Goal: Entertainment & Leisure: Consume media (video, audio)

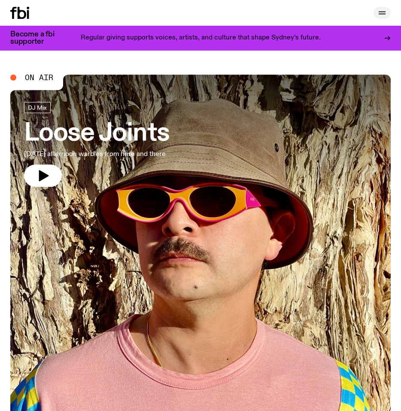
click at [380, 16] on icon "button" at bounding box center [382, 13] width 10 height 10
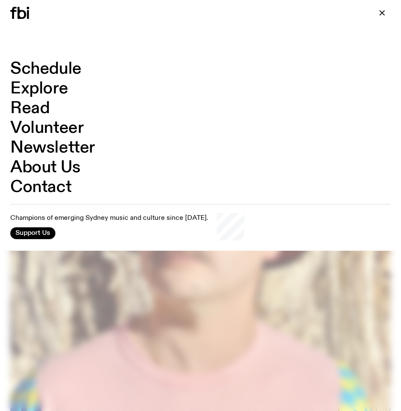
click at [49, 72] on link "Schedule" at bounding box center [45, 69] width 71 height 16
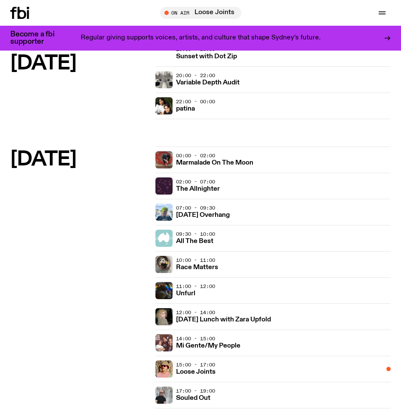
scroll to position [1662, 0]
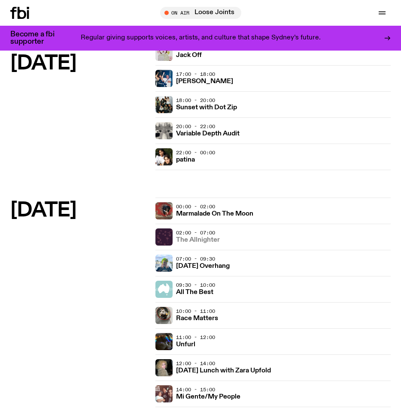
click at [195, 241] on h3 "The Allnighter" at bounding box center [198, 240] width 44 height 6
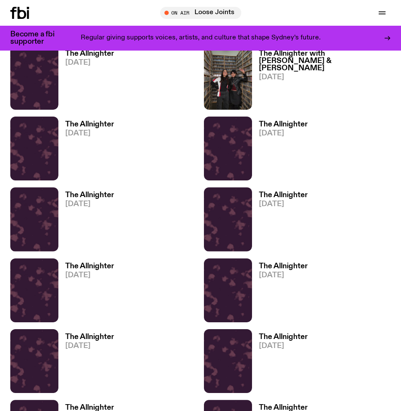
scroll to position [322, 0]
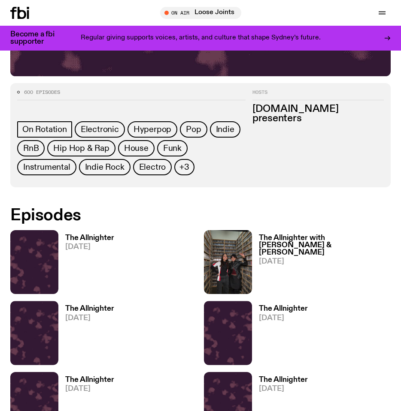
click at [100, 235] on h3 "The Allnighter" at bounding box center [89, 238] width 49 height 7
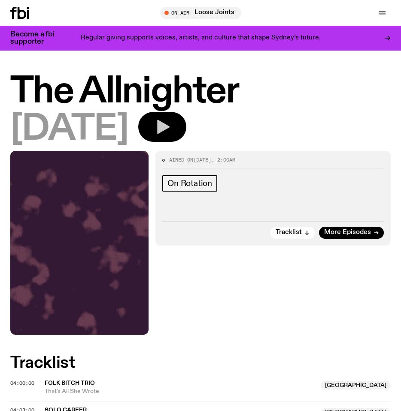
click at [171, 132] on icon "button" at bounding box center [162, 126] width 17 height 17
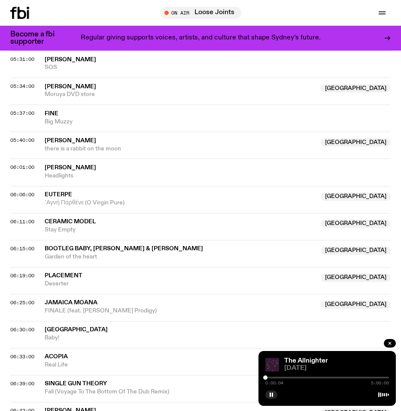
scroll to position [981, 0]
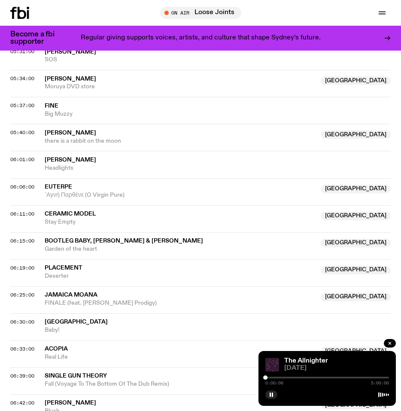
click at [53, 313] on div "06:25:00 Jamaica Moana NSW FINALE (feat. [PERSON_NAME] Prodigy) [GEOGRAPHIC_DAT…" at bounding box center [200, 326] width 380 height 27
click at [51, 294] on span "Jamaica Moana" at bounding box center [71, 295] width 53 height 6
click at [27, 340] on div "06:30:00 Dijon Baby!" at bounding box center [200, 353] width 380 height 27
click at [25, 296] on span "06:25:00" at bounding box center [22, 295] width 24 height 7
drag, startPoint x: 289, startPoint y: 346, endPoint x: 265, endPoint y: 280, distance: 70.1
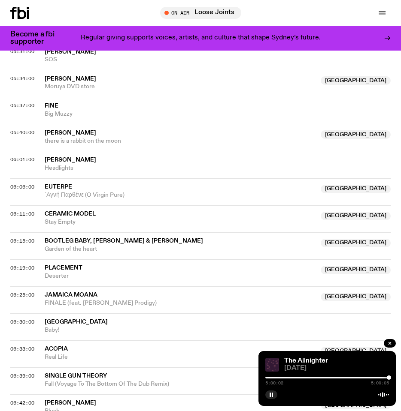
drag, startPoint x: 335, startPoint y: 353, endPoint x: 271, endPoint y: 330, distance: 68.5
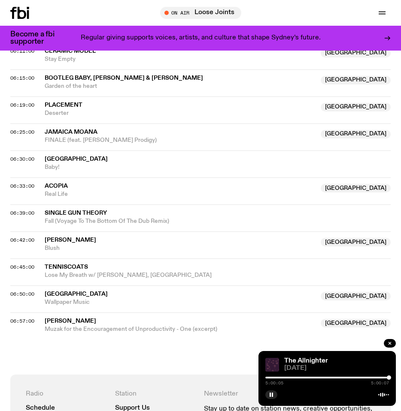
scroll to position [1145, 0]
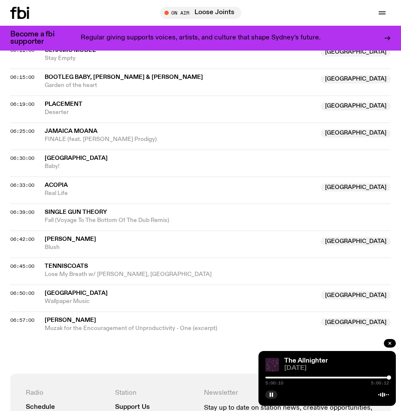
click at [262, 355] on div "The Allnighter [DATE] 5:00:10 5:00:12" at bounding box center [326, 378] width 137 height 55
click at [269, 360] on img at bounding box center [272, 365] width 14 height 14
click at [300, 359] on link "The Allnighter" at bounding box center [306, 361] width 44 height 7
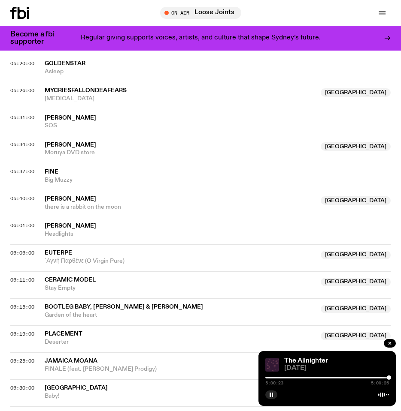
scroll to position [877, 0]
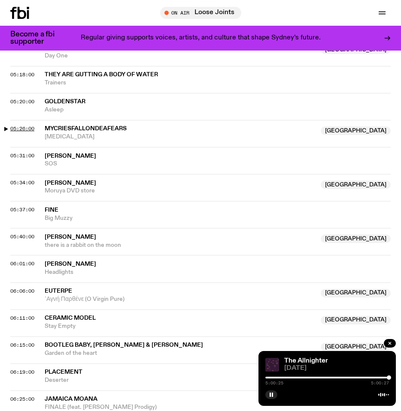
click at [15, 127] on span "05:26:00" at bounding box center [22, 128] width 24 height 7
click at [27, 127] on span "05:26:00" at bounding box center [22, 128] width 24 height 7
click at [16, 156] on span "05:31:00" at bounding box center [22, 155] width 24 height 7
click at [22, 125] on span "05:26:00" at bounding box center [22, 128] width 24 height 7
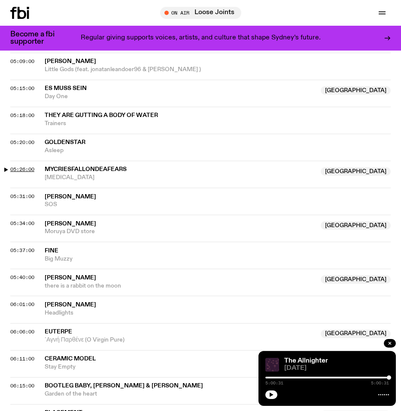
scroll to position [825, 0]
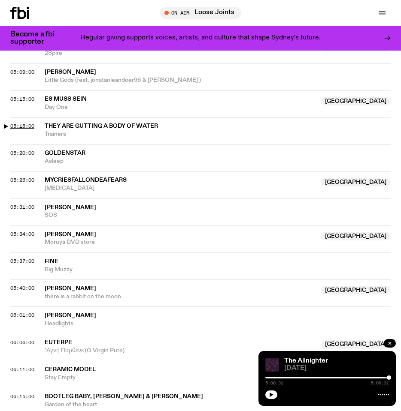
click at [24, 126] on span "05:18:00" at bounding box center [22, 126] width 24 height 7
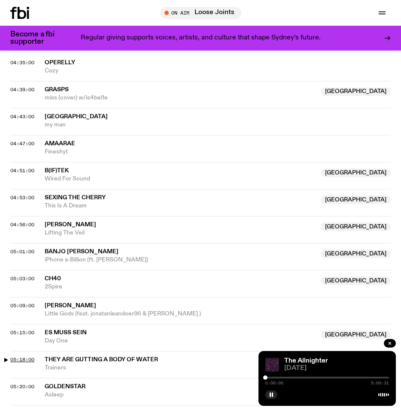
scroll to position [545, 0]
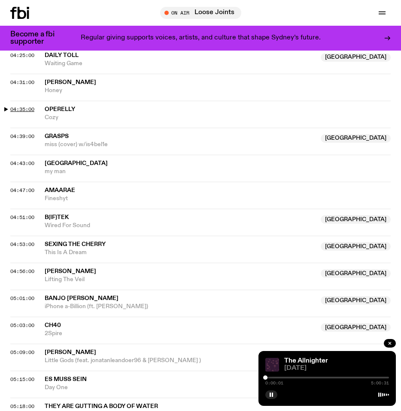
click at [23, 110] on span "04:35:00" at bounding box center [22, 109] width 24 height 7
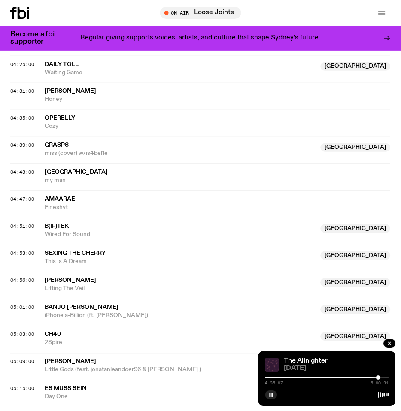
scroll to position [511, 0]
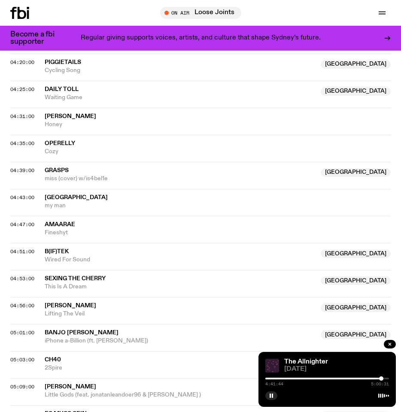
click at [380, 380] on div at bounding box center [381, 378] width 4 height 4
click at [380, 379] on div at bounding box center [381, 378] width 4 height 4
click at [379, 379] on div at bounding box center [379, 378] width 4 height 4
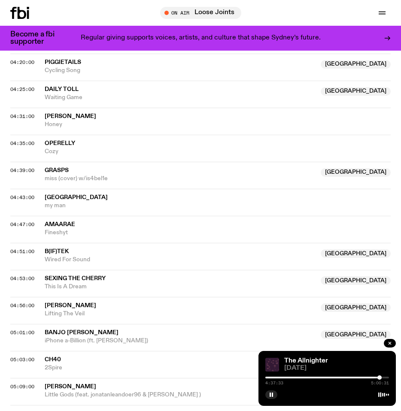
click at [379, 378] on div at bounding box center [379, 377] width 4 height 4
click at [380, 377] on div at bounding box center [379, 377] width 4 height 4
click at [381, 377] on div at bounding box center [380, 377] width 4 height 4
click at [380, 378] on div at bounding box center [381, 377] width 4 height 4
click at [380, 377] on div at bounding box center [379, 377] width 4 height 4
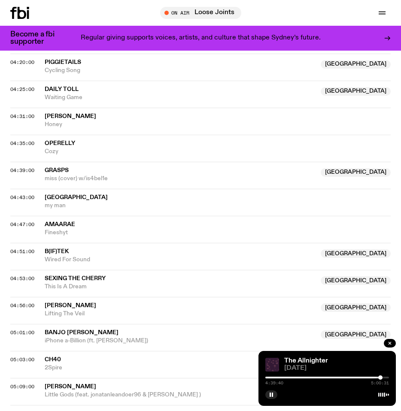
click at [379, 378] on div at bounding box center [380, 377] width 4 height 4
click at [379, 377] on div at bounding box center [379, 377] width 4 height 4
click at [380, 377] on div at bounding box center [379, 377] width 4 height 4
click at [270, 379] on div "4:39:53 5:00:31" at bounding box center [326, 380] width 123 height 10
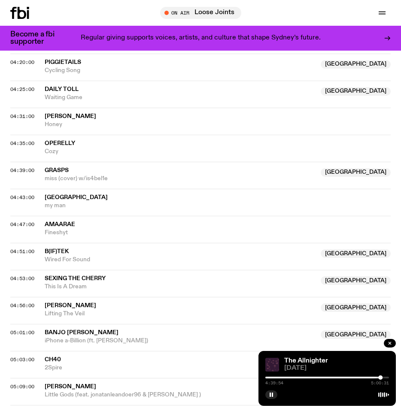
click at [270, 378] on div "4:39:54 5:00:31" at bounding box center [326, 380] width 123 height 10
click at [269, 377] on div at bounding box center [317, 378] width 123 height 2
click at [268, 378] on div at bounding box center [269, 377] width 4 height 4
click at [266, 378] on div at bounding box center [268, 377] width 4 height 4
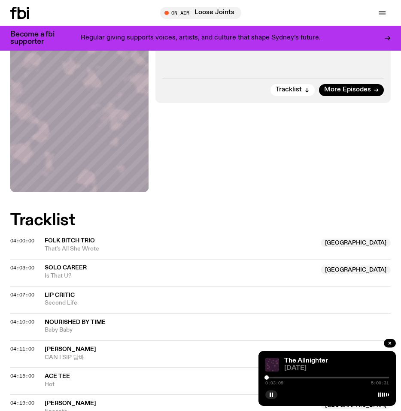
scroll to position [141, 0]
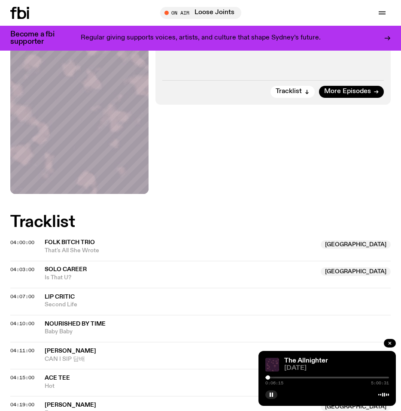
click at [268, 378] on div at bounding box center [267, 377] width 4 height 4
click at [266, 377] on div at bounding box center [267, 377] width 4 height 4
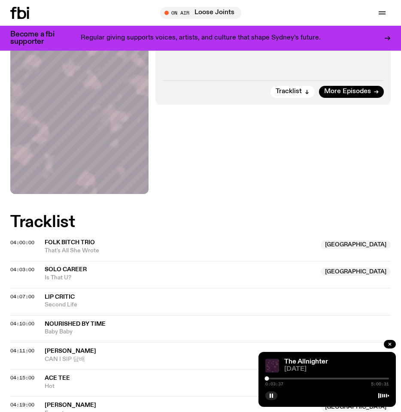
click at [268, 382] on span "0:03:37" at bounding box center [274, 384] width 18 height 4
click at [268, 378] on div at bounding box center [266, 378] width 4 height 4
click at [267, 379] on div at bounding box center [267, 378] width 4 height 4
click at [267, 377] on div at bounding box center [267, 378] width 4 height 4
click at [266, 378] on div at bounding box center [267, 378] width 4 height 4
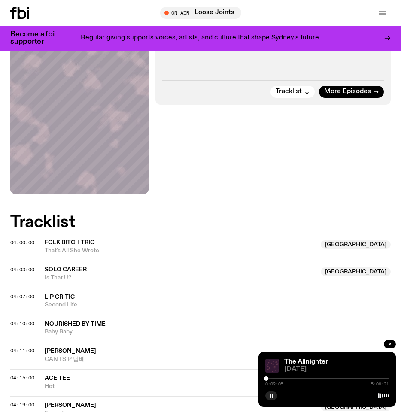
click at [266, 378] on div at bounding box center [266, 378] width 4 height 4
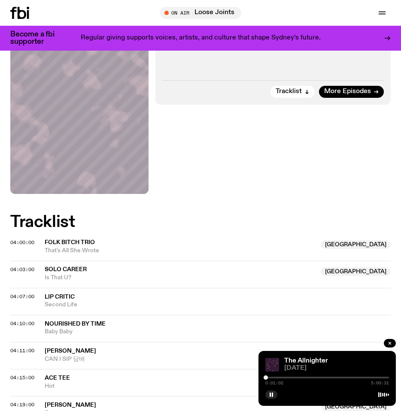
click at [265, 377] on div at bounding box center [265, 377] width 4 height 4
click at [266, 377] on div at bounding box center [265, 377] width 4 height 4
click at [265, 377] on div at bounding box center [266, 377] width 4 height 4
click at [265, 377] on div at bounding box center [265, 377] width 4 height 4
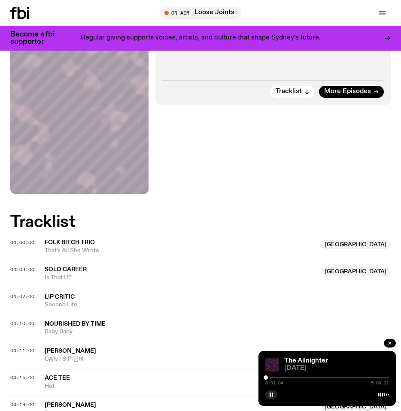
click at [265, 377] on div at bounding box center [265, 377] width 4 height 4
click at [267, 377] on div at bounding box center [265, 377] width 4 height 4
click at [266, 377] on div at bounding box center [267, 377] width 4 height 4
click at [265, 377] on div at bounding box center [265, 377] width 4 height 4
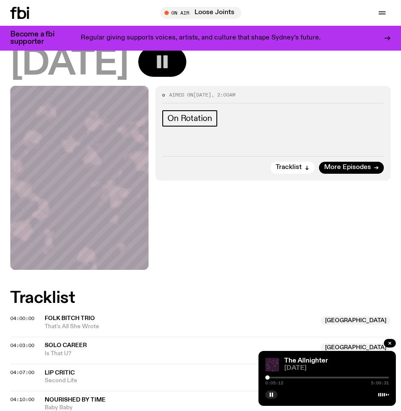
scroll to position [66, 0]
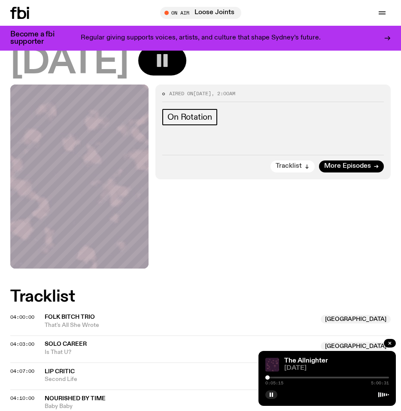
click at [284, 166] on span "Tracklist" at bounding box center [288, 166] width 26 height 6
click at [284, 166] on button "Tracklist" at bounding box center [292, 166] width 44 height 12
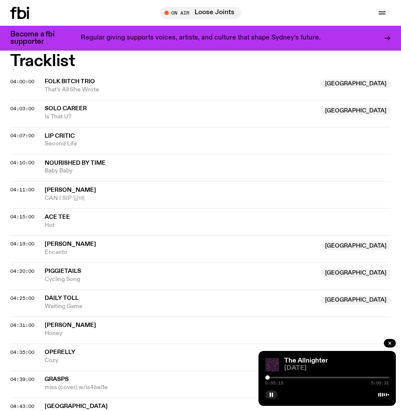
scroll to position [305, 0]
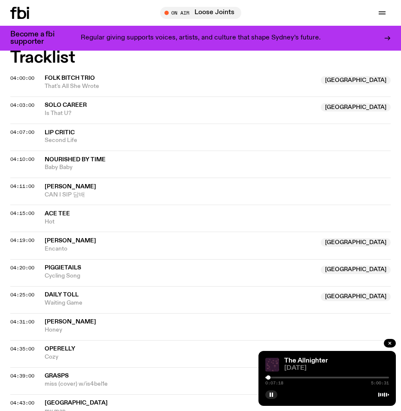
click at [268, 377] on div at bounding box center [268, 377] width 4 height 4
click at [269, 377] on div at bounding box center [268, 377] width 4 height 4
click at [270, 378] on div at bounding box center [270, 377] width 4 height 4
click at [269, 378] on div at bounding box center [269, 377] width 4 height 4
click at [18, 76] on span "04:00:00" at bounding box center [22, 78] width 24 height 7
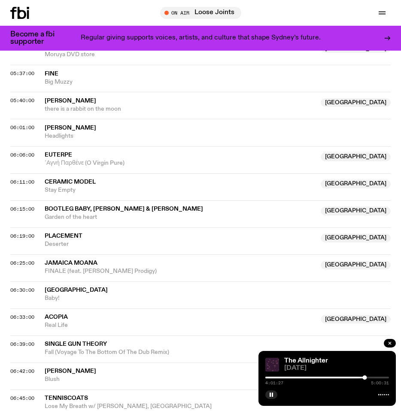
scroll to position [1114, 0]
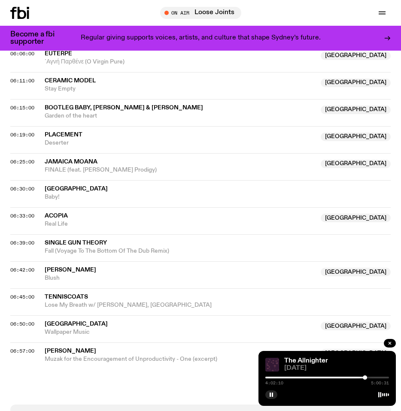
click at [338, 378] on div "4:02:10 5:00:31" at bounding box center [326, 380] width 123 height 10
click at [341, 377] on div at bounding box center [302, 378] width 123 height 2
click at [330, 377] on div at bounding box center [278, 378] width 123 height 2
click at [304, 377] on div at bounding box center [326, 378] width 123 height 2
click at [312, 375] on div "1:34:58 5:00:31" at bounding box center [326, 380] width 123 height 10
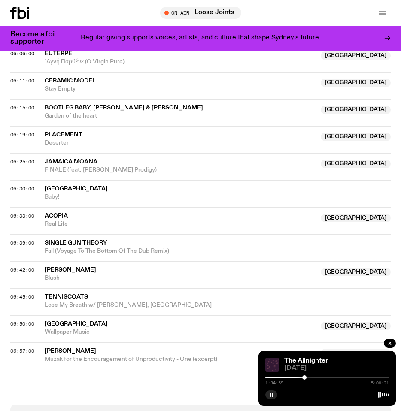
click at [310, 377] on div at bounding box center [326, 378] width 123 height 2
click at [314, 378] on div "1:50:37 5:00:31" at bounding box center [326, 380] width 123 height 10
click at [316, 377] on div at bounding box center [326, 378] width 123 height 2
click at [314, 377] on div at bounding box center [315, 377] width 4 height 4
click at [315, 377] on div at bounding box center [314, 377] width 4 height 4
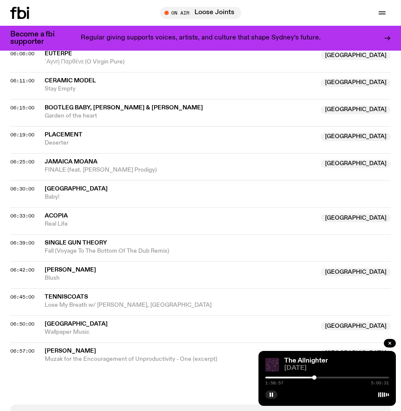
click at [314, 377] on div at bounding box center [314, 377] width 4 height 4
click at [316, 377] on div at bounding box center [326, 378] width 123 height 2
click at [318, 378] on div at bounding box center [316, 377] width 4 height 4
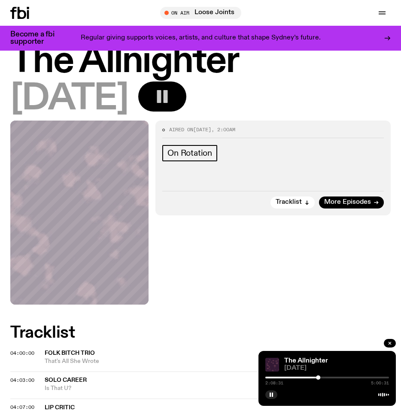
scroll to position [0, 0]
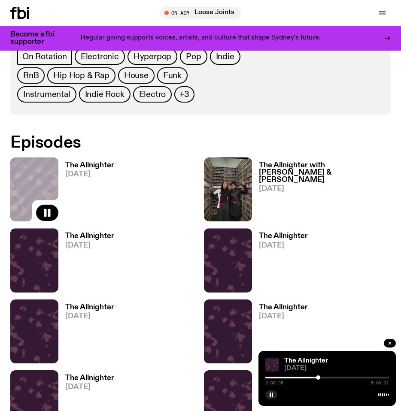
scroll to position [396, 0]
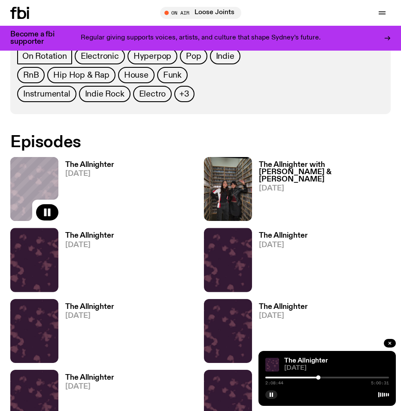
click at [297, 163] on h3 "The Allnighter with [PERSON_NAME] & [PERSON_NAME]" at bounding box center [325, 172] width 132 height 22
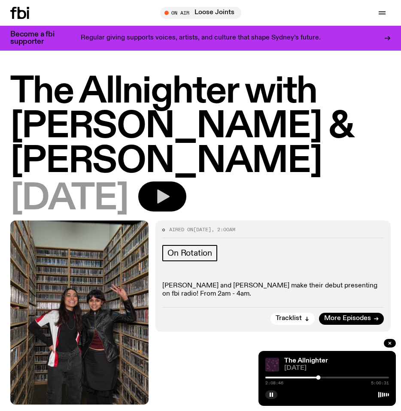
click at [171, 188] on icon "button" at bounding box center [162, 196] width 17 height 17
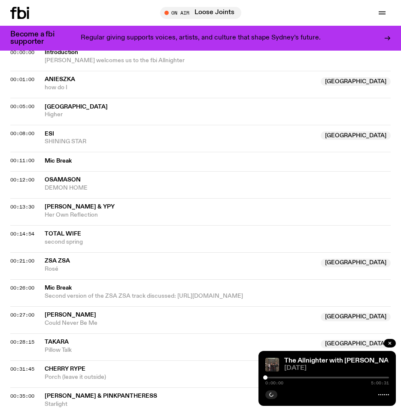
scroll to position [402, 0]
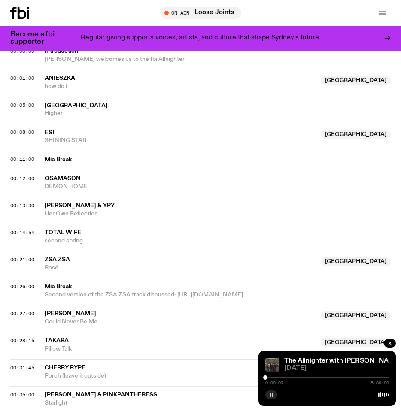
click at [270, 392] on icon "button" at bounding box center [270, 394] width 5 height 5
click at [265, 390] on button "button" at bounding box center [271, 394] width 12 height 9
click at [268, 378] on div "0:00:08 5:00:00" at bounding box center [326, 380] width 123 height 10
click at [267, 377] on div at bounding box center [326, 378] width 123 height 2
click at [268, 377] on div at bounding box center [267, 377] width 4 height 4
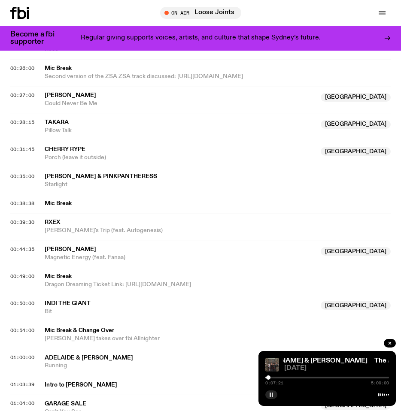
scroll to position [621, 0]
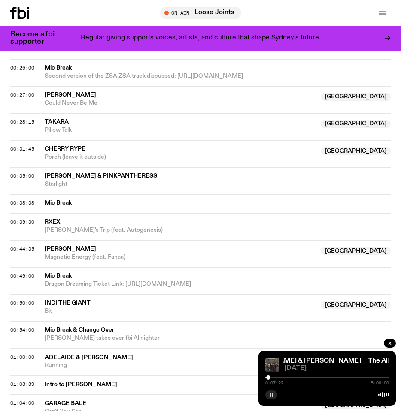
click at [19, 375] on div "01:00:00 Adelaide & [PERSON_NAME] [GEOGRAPHIC_DATA] Running [GEOGRAPHIC_DATA]" at bounding box center [200, 384] width 380 height 19
click at [18, 353] on span "01:00:00" at bounding box center [22, 356] width 24 height 7
click at [288, 378] on div at bounding box center [288, 377] width 4 height 4
click at [287, 377] on div at bounding box center [287, 377] width 4 height 4
click at [288, 378] on div at bounding box center [287, 377] width 4 height 4
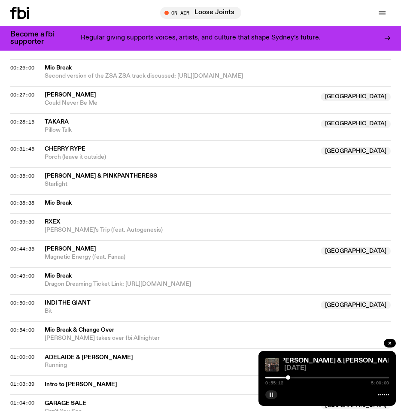
click at [288, 378] on div at bounding box center [288, 377] width 4 height 4
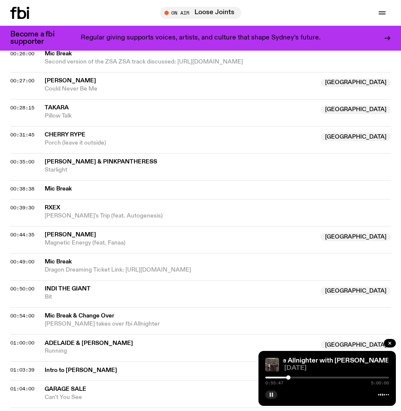
scroll to position [648, 0]
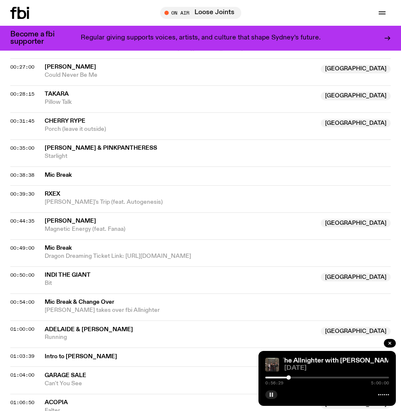
click at [292, 377] on div at bounding box center [326, 378] width 123 height 2
click at [292, 377] on div at bounding box center [292, 377] width 4 height 4
click at [291, 377] on div at bounding box center [292, 377] width 4 height 4
click at [290, 377] on div at bounding box center [290, 377] width 4 height 4
click at [293, 377] on div at bounding box center [326, 378] width 123 height 2
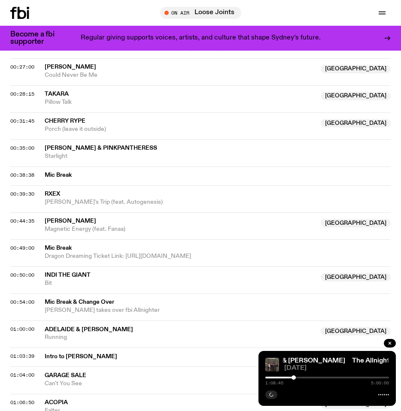
click at [292, 377] on div at bounding box center [293, 377] width 4 height 4
click at [292, 377] on div at bounding box center [291, 377] width 4 height 4
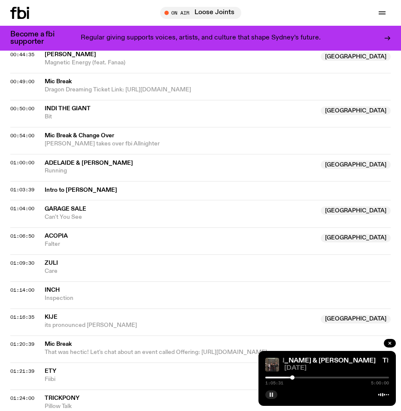
scroll to position [742, 0]
